Goal: Transaction & Acquisition: Obtain resource

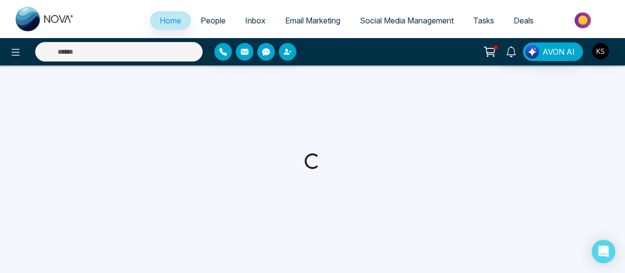
select select "*"
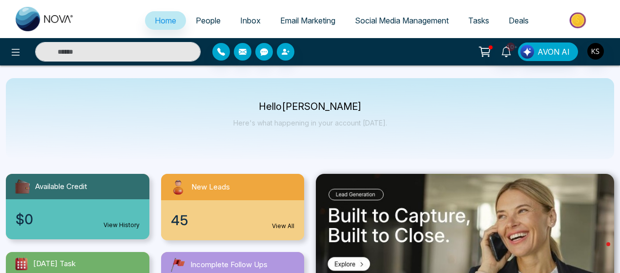
click at [206, 24] on span "People" at bounding box center [208, 21] width 25 height 10
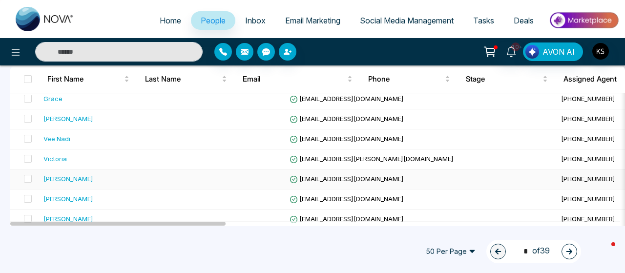
scroll to position [127, 0]
click at [29, 176] on span at bounding box center [28, 179] width 8 height 8
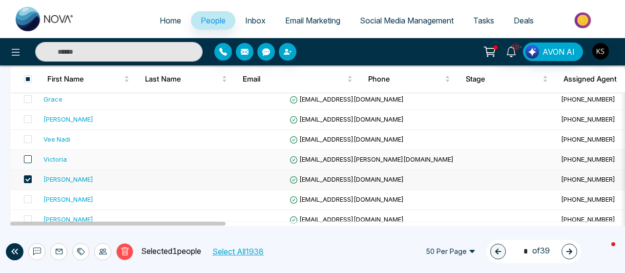
click at [29, 157] on span at bounding box center [28, 159] width 8 height 8
click at [26, 134] on label at bounding box center [25, 139] width 14 height 11
click at [26, 115] on span at bounding box center [28, 119] width 8 height 8
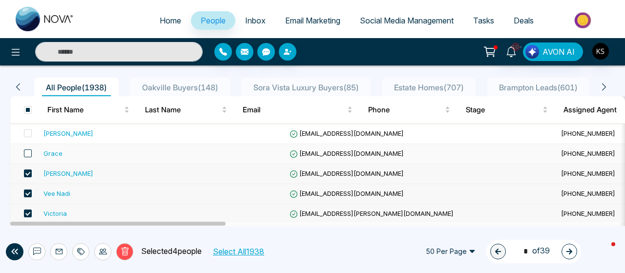
click at [26, 156] on span at bounding box center [28, 153] width 8 height 8
click at [30, 130] on span at bounding box center [28, 133] width 8 height 8
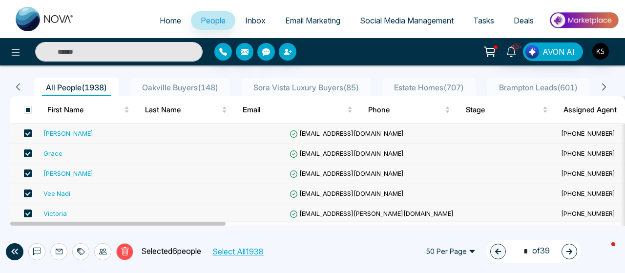
scroll to position [0, 0]
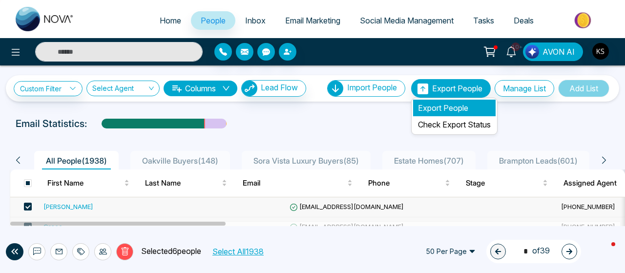
click at [444, 103] on li "Export People" at bounding box center [454, 108] width 83 height 17
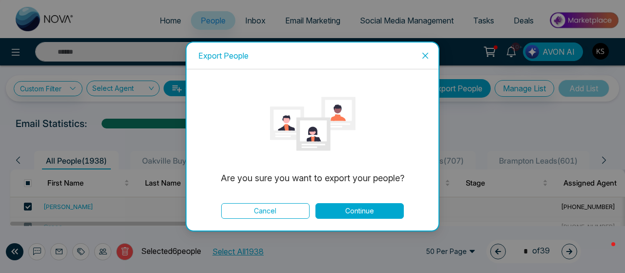
click at [361, 213] on button "Continue" at bounding box center [359, 211] width 88 height 16
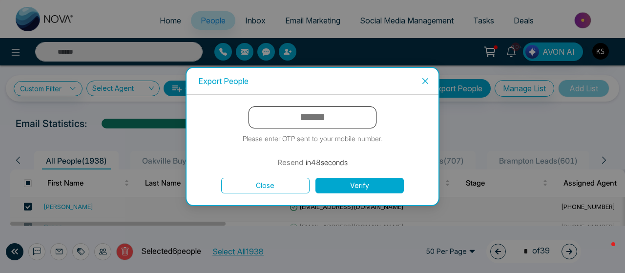
click at [321, 121] on input "text" at bounding box center [313, 117] width 128 height 22
type input "******"
click at [355, 185] on button "Verify" at bounding box center [359, 186] width 88 height 16
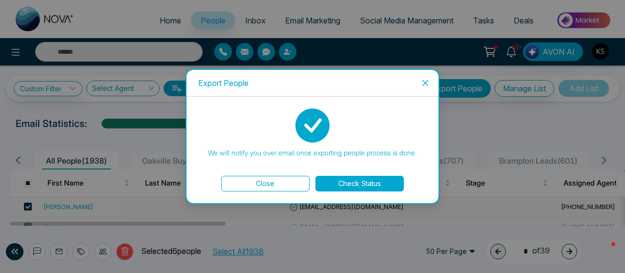
click at [355, 185] on button "Check Status" at bounding box center [359, 184] width 88 height 16
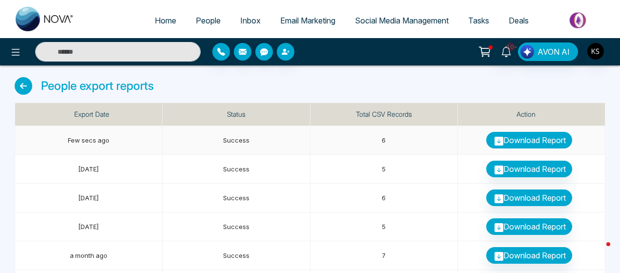
click at [523, 139] on link "Download Report" at bounding box center [529, 140] width 86 height 17
click at [197, 20] on span "People" at bounding box center [208, 21] width 25 height 10
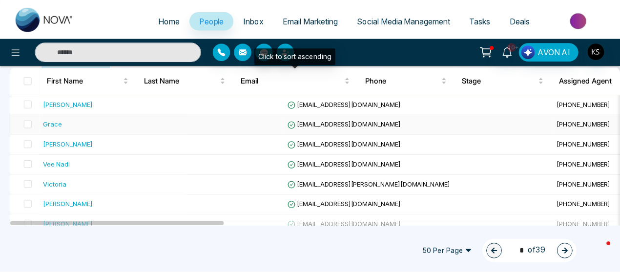
scroll to position [109, 0]
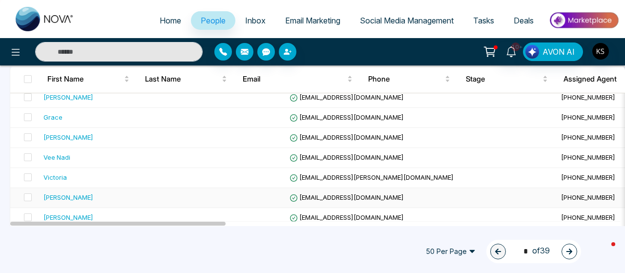
click at [78, 198] on div "[PERSON_NAME]" at bounding box center [68, 197] width 50 height 10
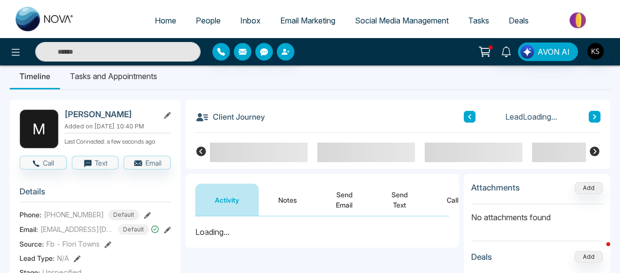
scroll to position [72, 0]
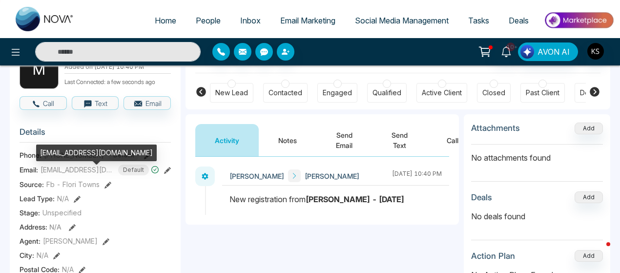
click at [93, 175] on span "[EMAIL_ADDRESS][DOMAIN_NAME]" at bounding box center [77, 170] width 73 height 10
click at [92, 175] on span "[EMAIL_ADDRESS][DOMAIN_NAME]" at bounding box center [77, 170] width 73 height 10
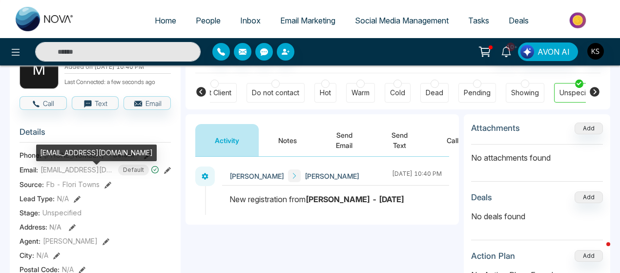
click at [92, 175] on span "[EMAIL_ADDRESS][DOMAIN_NAME]" at bounding box center [77, 170] width 73 height 10
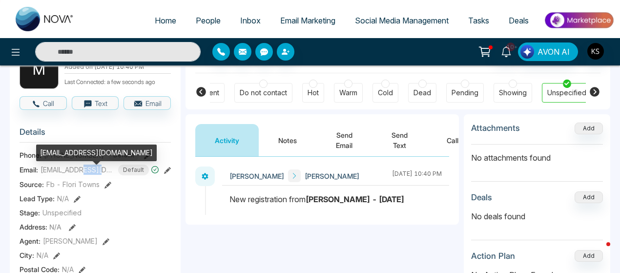
click at [92, 175] on span "[EMAIL_ADDRESS][DOMAIN_NAME]" at bounding box center [77, 170] width 73 height 10
copy span "[EMAIL_ADDRESS][DOMAIN_NAME]"
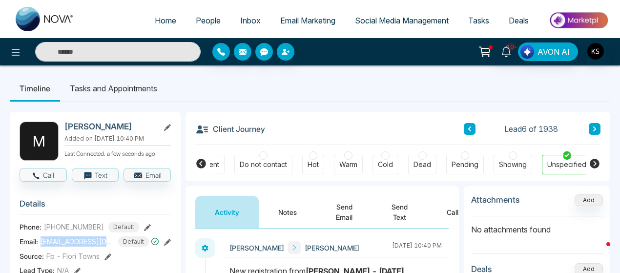
click at [69, 229] on span "[PHONE_NUMBER]" at bounding box center [74, 227] width 60 height 10
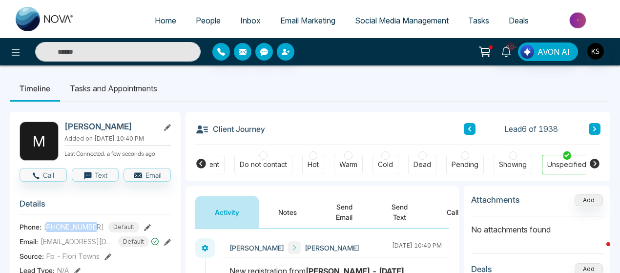
click at [69, 229] on span "[PHONE_NUMBER]" at bounding box center [74, 227] width 60 height 10
copy span "16472296695"
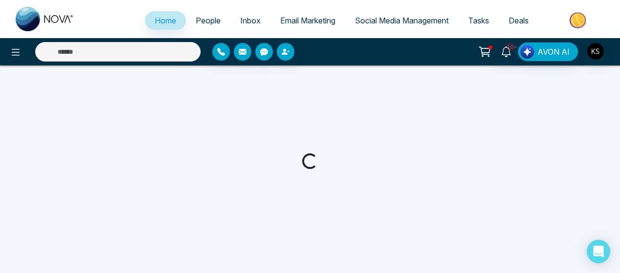
select select "*"
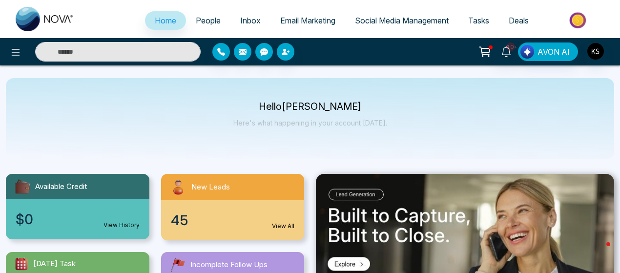
click at [202, 13] on link "People" at bounding box center [208, 20] width 44 height 19
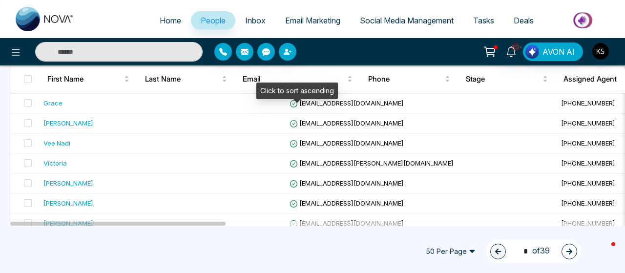
scroll to position [129, 0]
